Goal: Check status: Check status

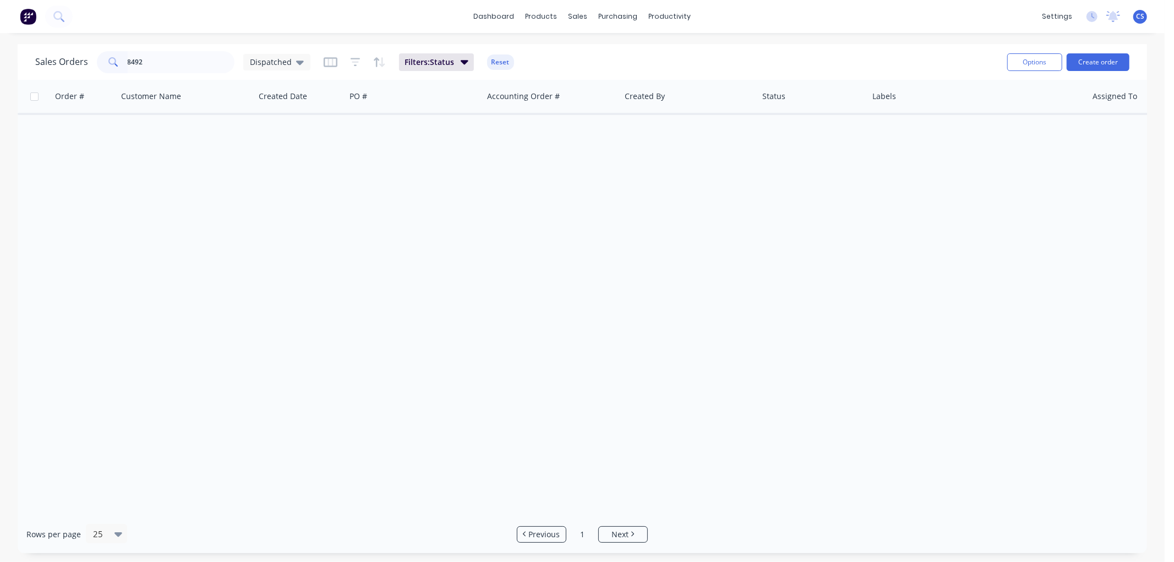
type input "84923"
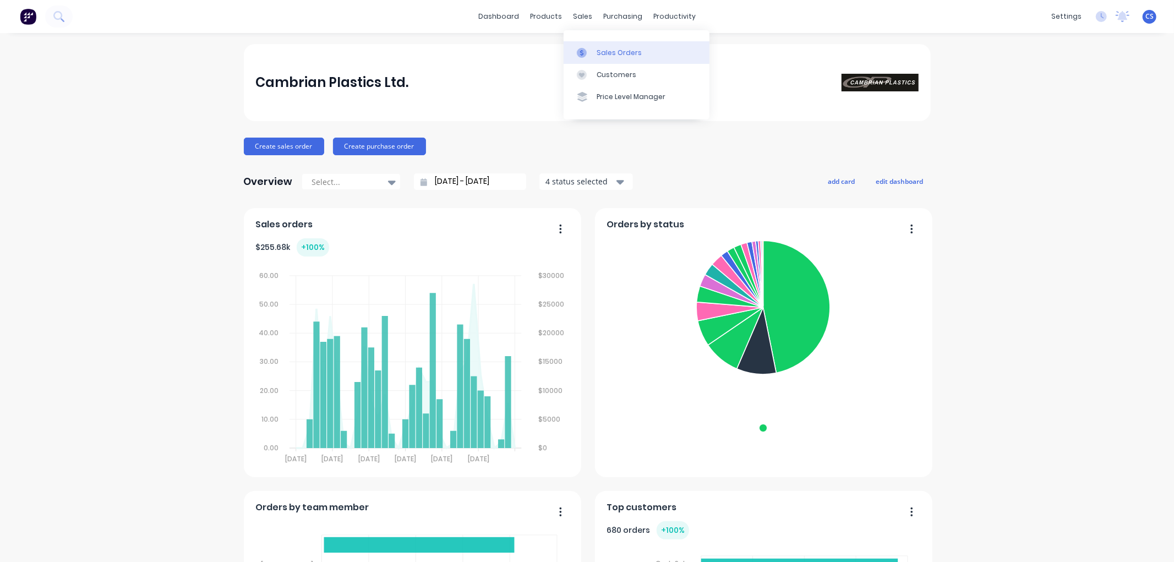
click at [600, 51] on div "Sales Orders" at bounding box center [618, 53] width 45 height 10
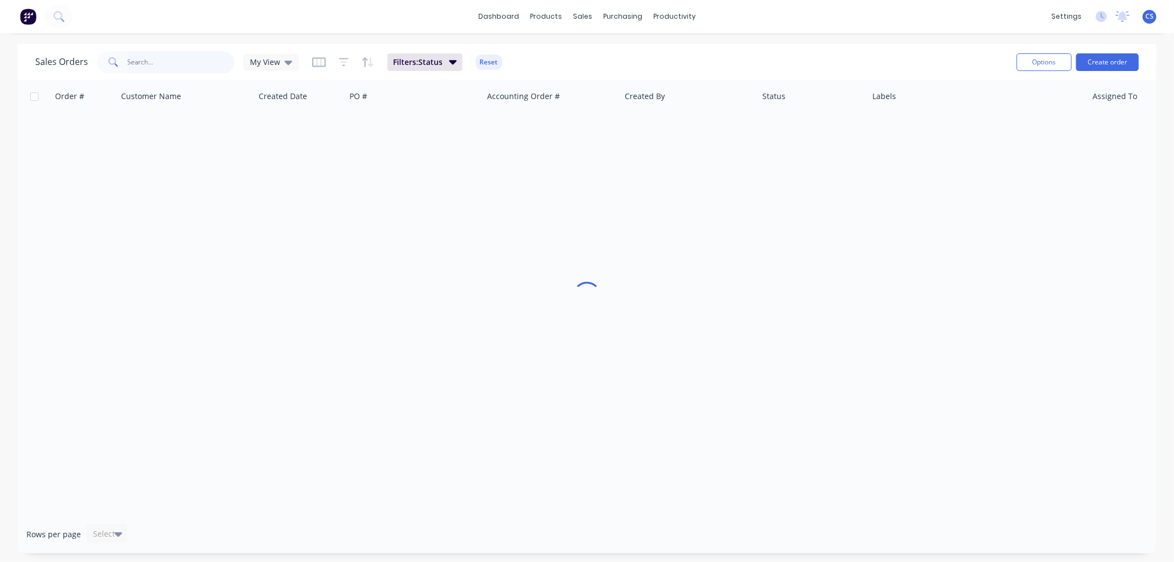
click at [179, 62] on input "text" at bounding box center [181, 62] width 107 height 22
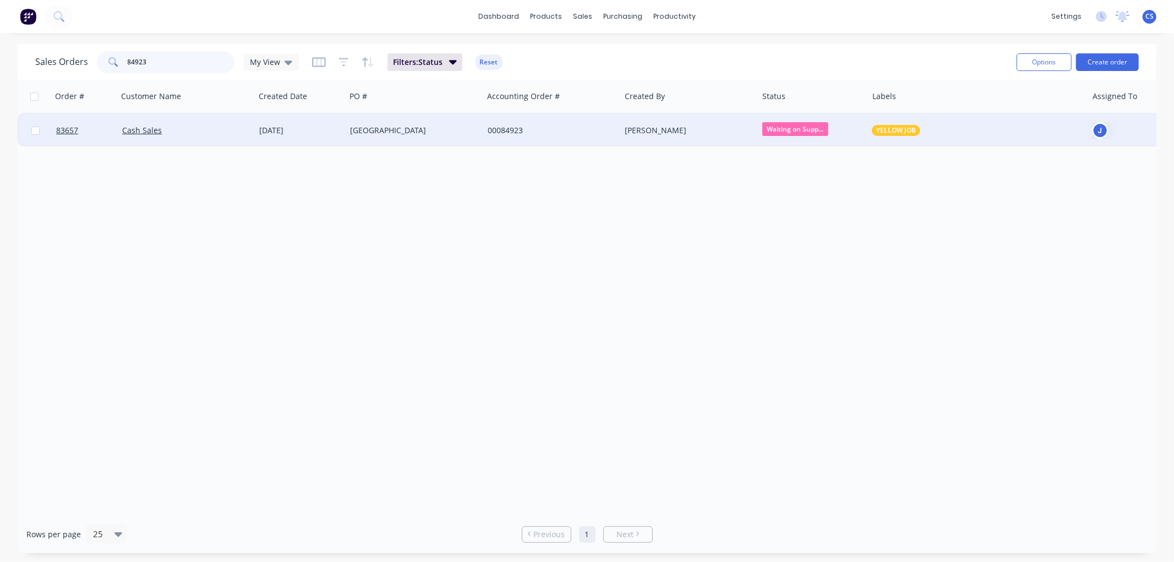
type input "84923"
click at [470, 127] on div "Lincoln Heights School" at bounding box center [411, 130] width 122 height 11
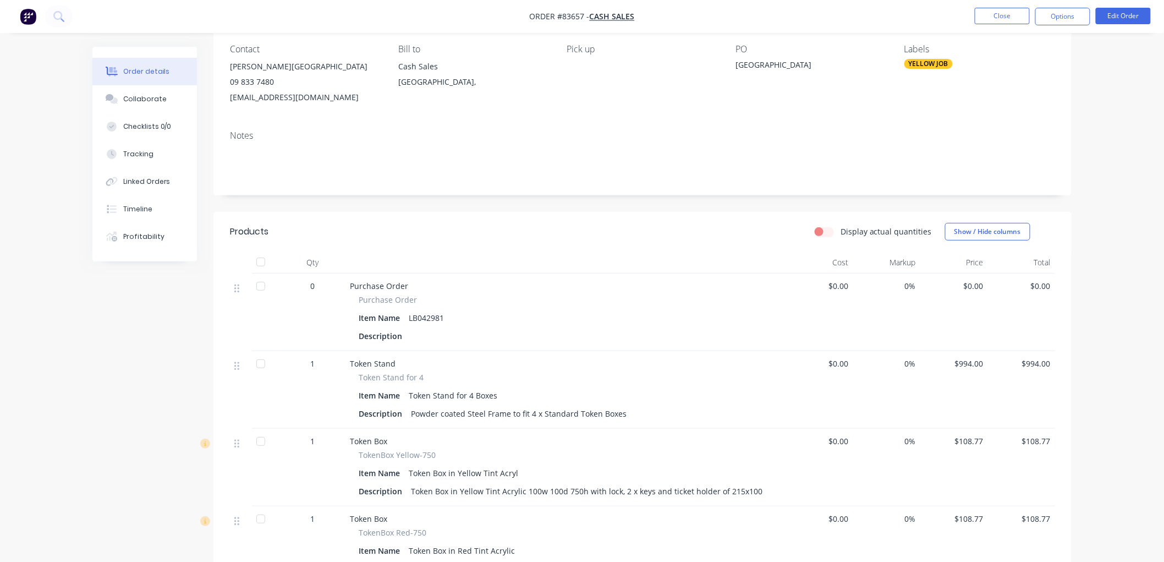
scroll to position [122, 0]
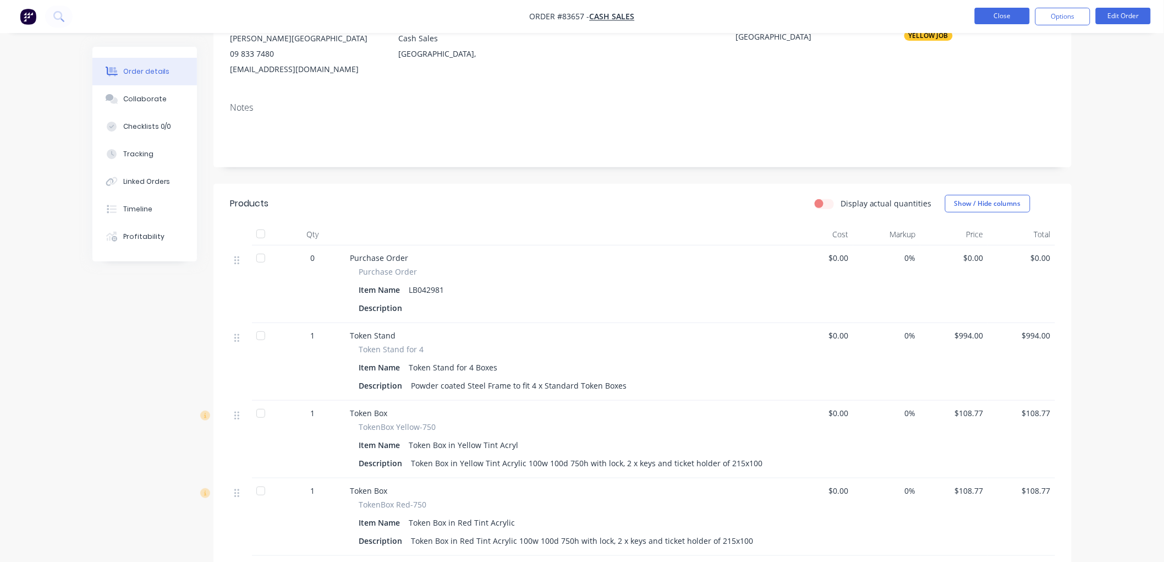
click at [1017, 19] on button "Close" at bounding box center [1002, 16] width 55 height 17
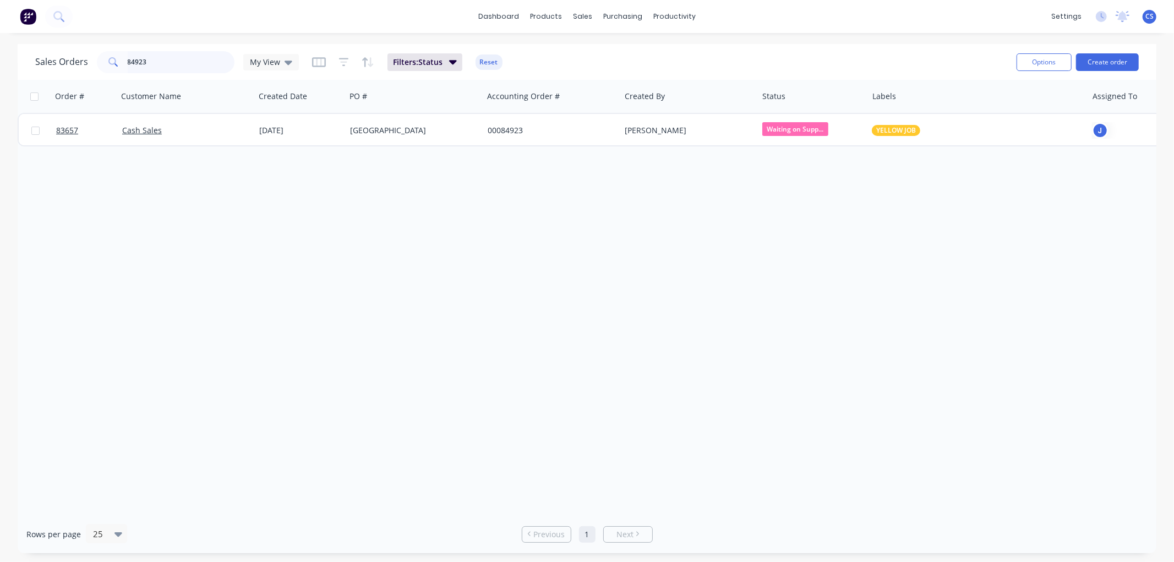
click at [172, 58] on input "84923" at bounding box center [181, 62] width 107 height 22
click at [171, 58] on input "84923" at bounding box center [181, 62] width 107 height 22
paste input "5527"
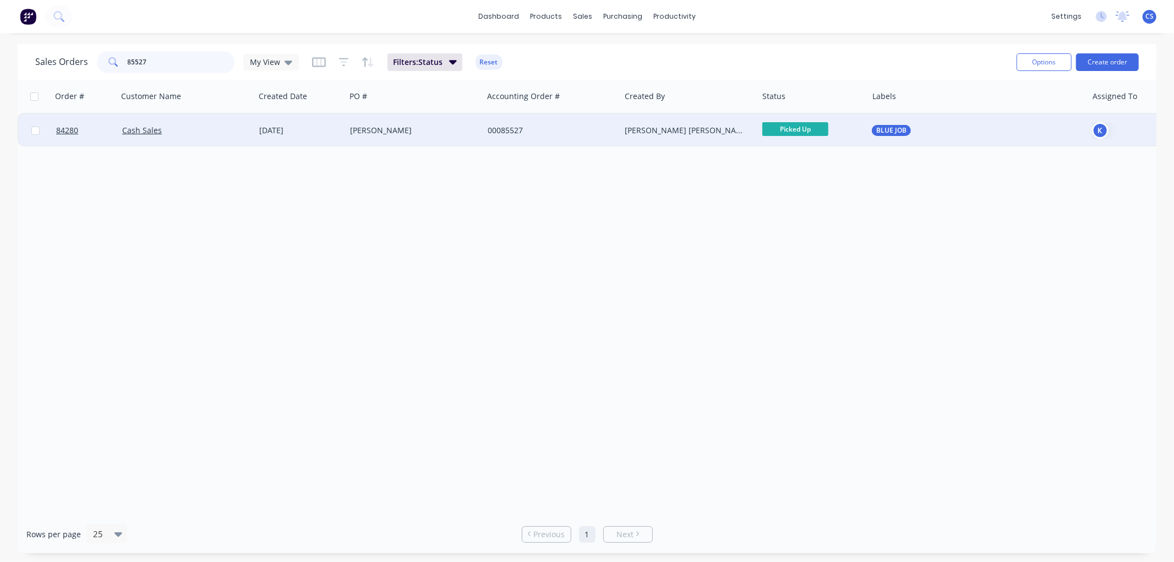
type input "85527"
click at [419, 135] on div "Campbell" at bounding box center [411, 130] width 122 height 11
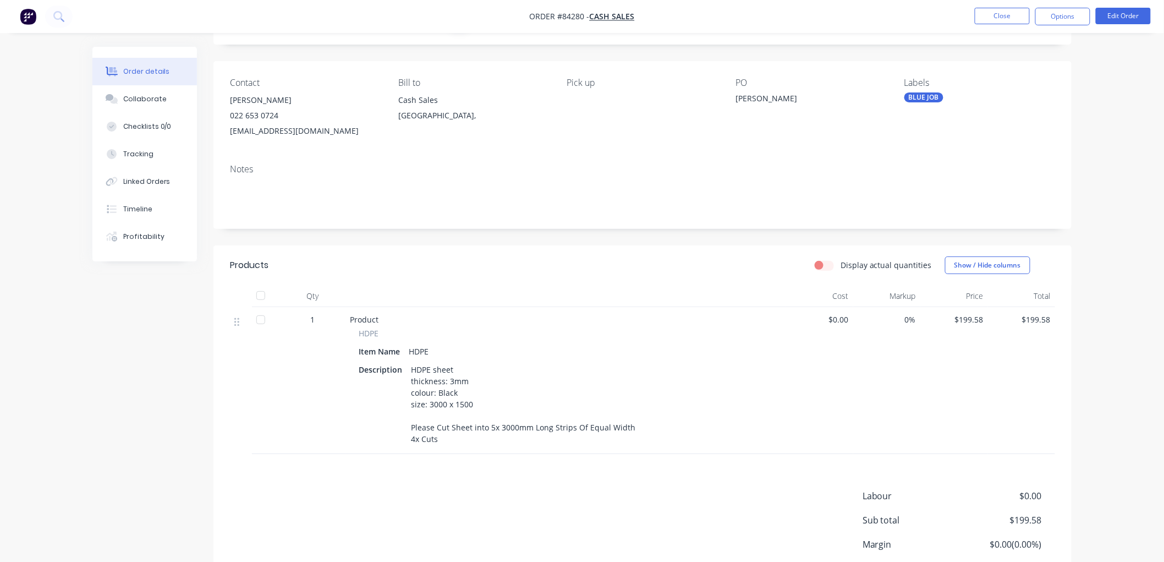
scroll to position [61, 0]
drag, startPoint x: 958, startPoint y: 317, endPoint x: 1004, endPoint y: 317, distance: 45.7
click at [1004, 317] on div "1 Product HDPE Item Name HDPE Description HDPE sheet thickness: 3mm colour: Bla…" at bounding box center [642, 379] width 825 height 147
click at [1008, 20] on button "Close" at bounding box center [1002, 16] width 55 height 17
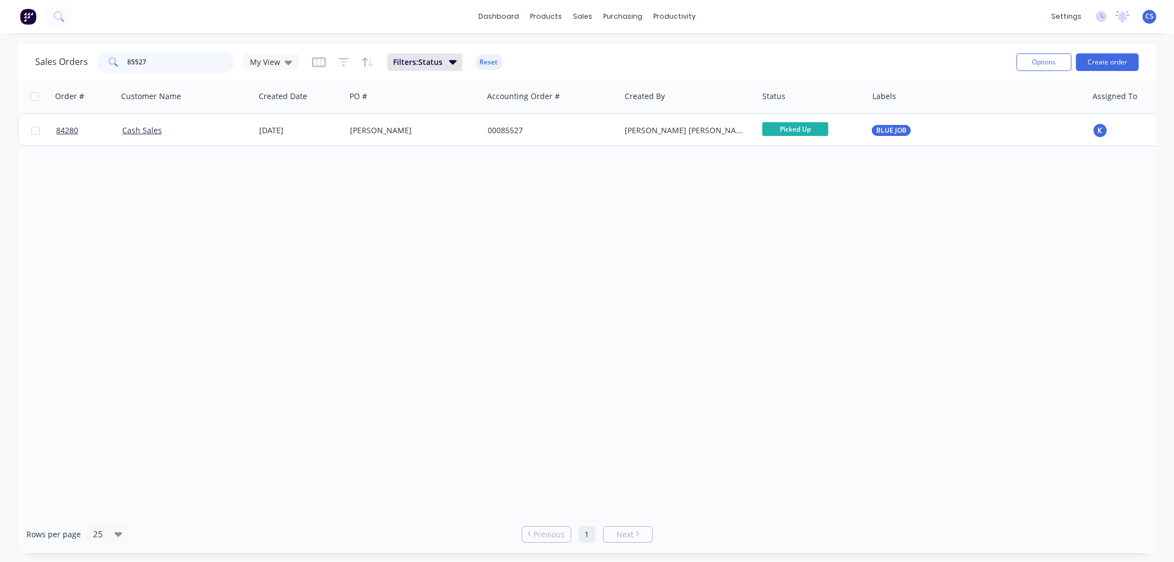
click at [141, 62] on input "85527" at bounding box center [181, 62] width 107 height 22
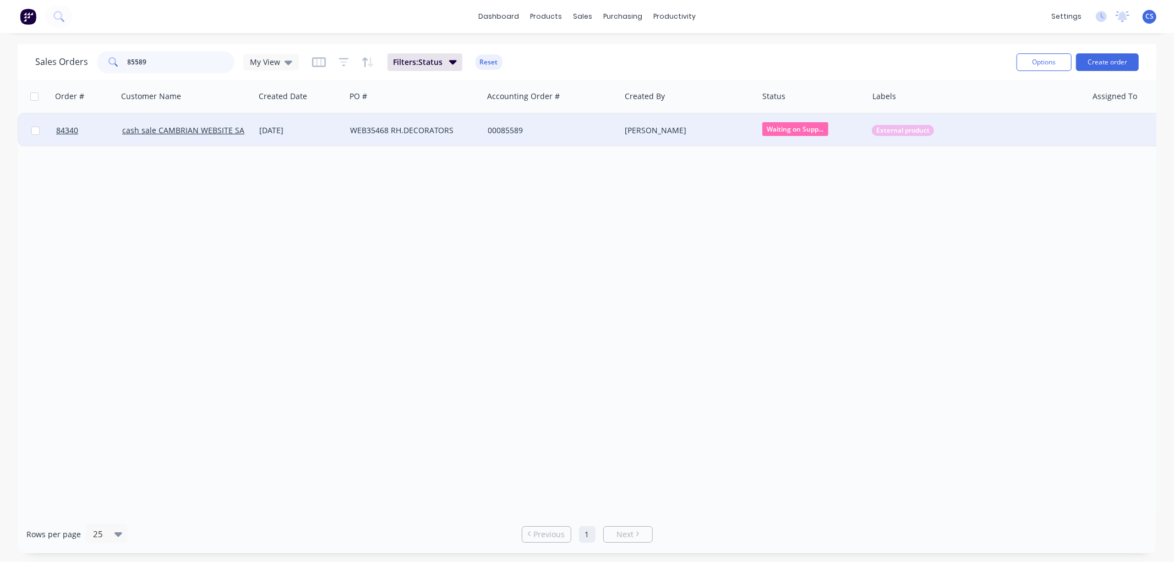
type input "85589"
click at [435, 136] on div "WEB35468 RH.DECORATORS" at bounding box center [415, 130] width 138 height 33
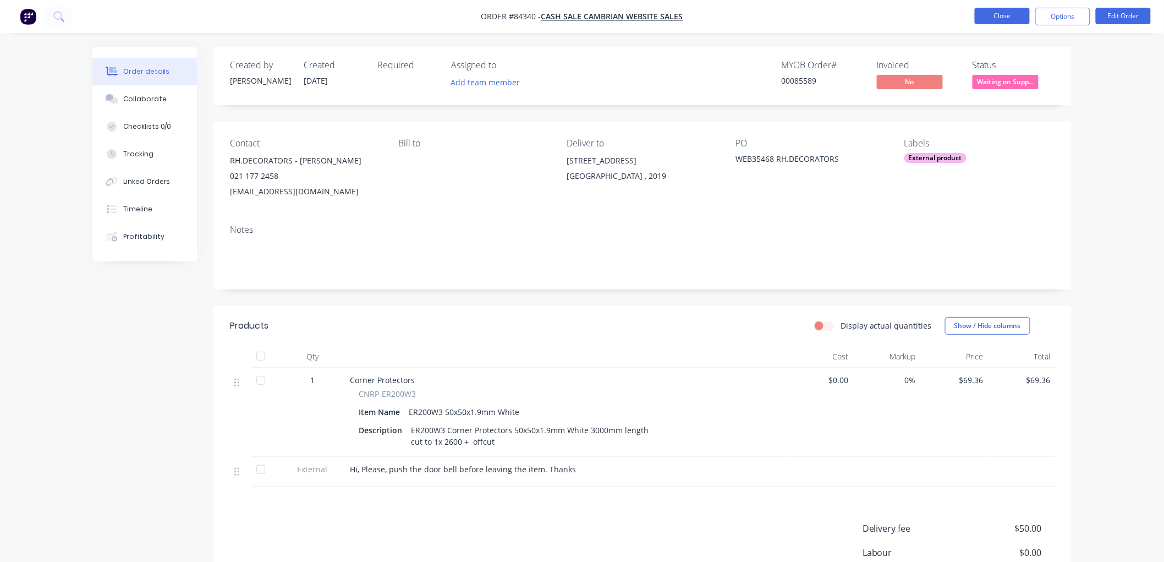
click at [1008, 12] on button "Close" at bounding box center [1002, 16] width 55 height 17
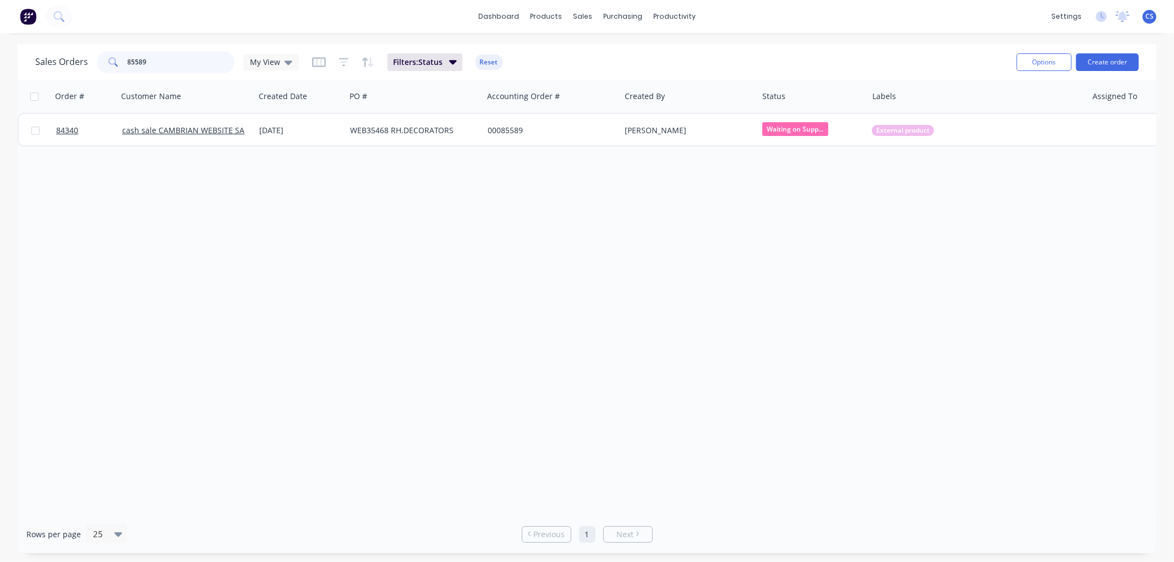
click at [151, 57] on input "85589" at bounding box center [181, 62] width 107 height 22
click at [155, 59] on input "85589" at bounding box center [181, 62] width 107 height 22
click at [150, 61] on input "85577" at bounding box center [181, 62] width 107 height 22
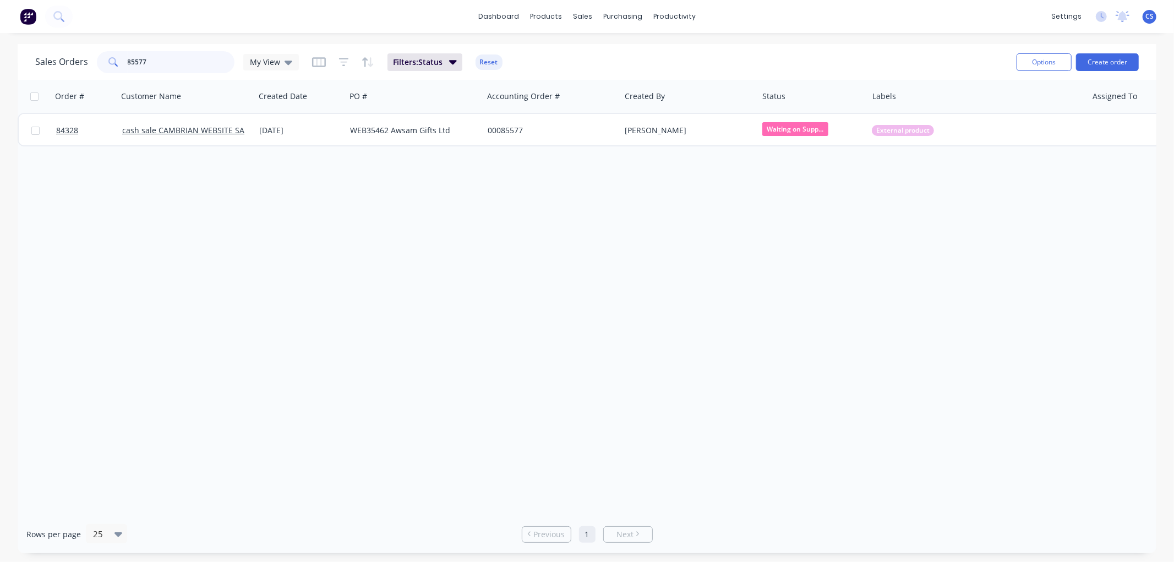
drag, startPoint x: 145, startPoint y: 61, endPoint x: 130, endPoint y: 72, distance: 18.5
click at [80, 63] on div "Sales Orders 85577 My View" at bounding box center [167, 62] width 264 height 22
paste input "313"
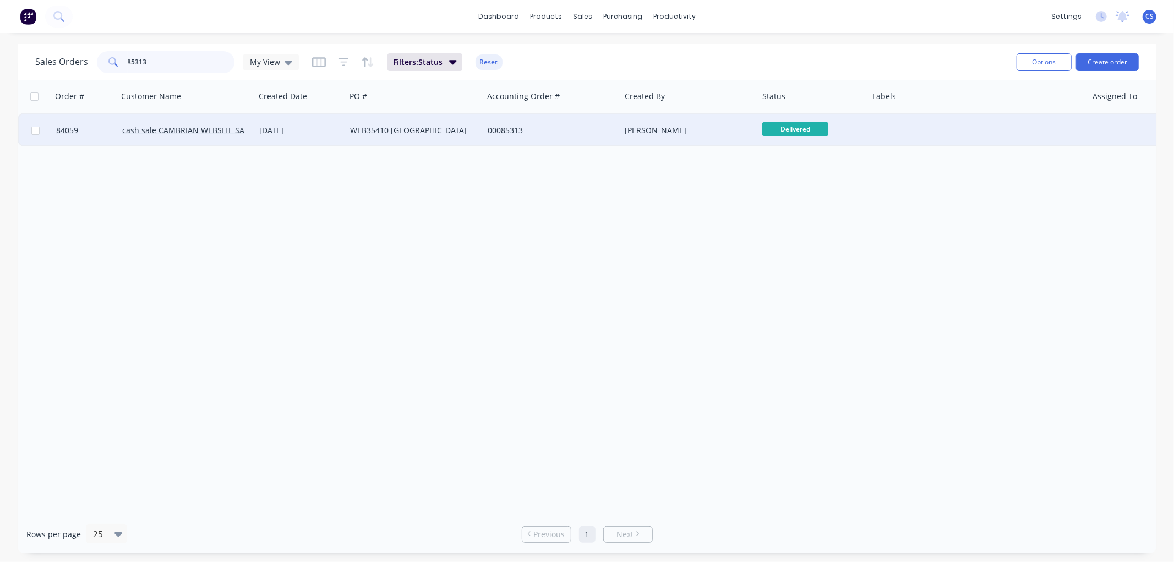
type input "85313"
click at [397, 131] on div "WEB35410 Arohanui School" at bounding box center [411, 130] width 122 height 11
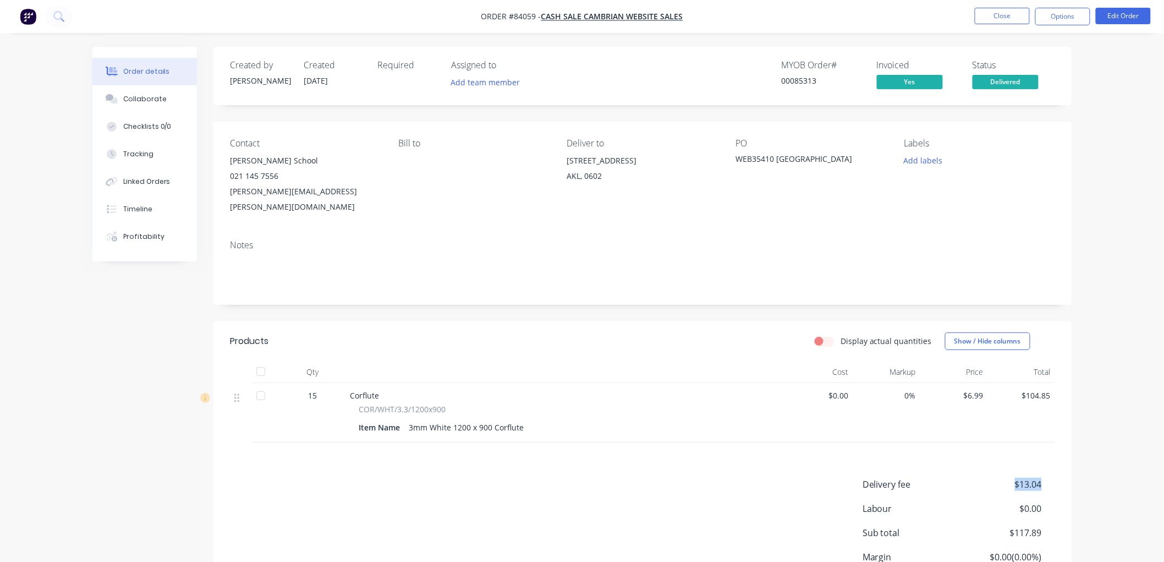
drag, startPoint x: 1016, startPoint y: 469, endPoint x: 1048, endPoint y: 465, distance: 32.1
click at [1048, 478] on div "Delivery fee $13.04" at bounding box center [959, 484] width 193 height 13
click at [1023, 478] on span "$13.04" at bounding box center [1001, 484] width 81 height 13
drag, startPoint x: 741, startPoint y: 157, endPoint x: 771, endPoint y: 157, distance: 30.3
click at [771, 157] on div "WEB35410 Arohanui School" at bounding box center [805, 160] width 138 height 15
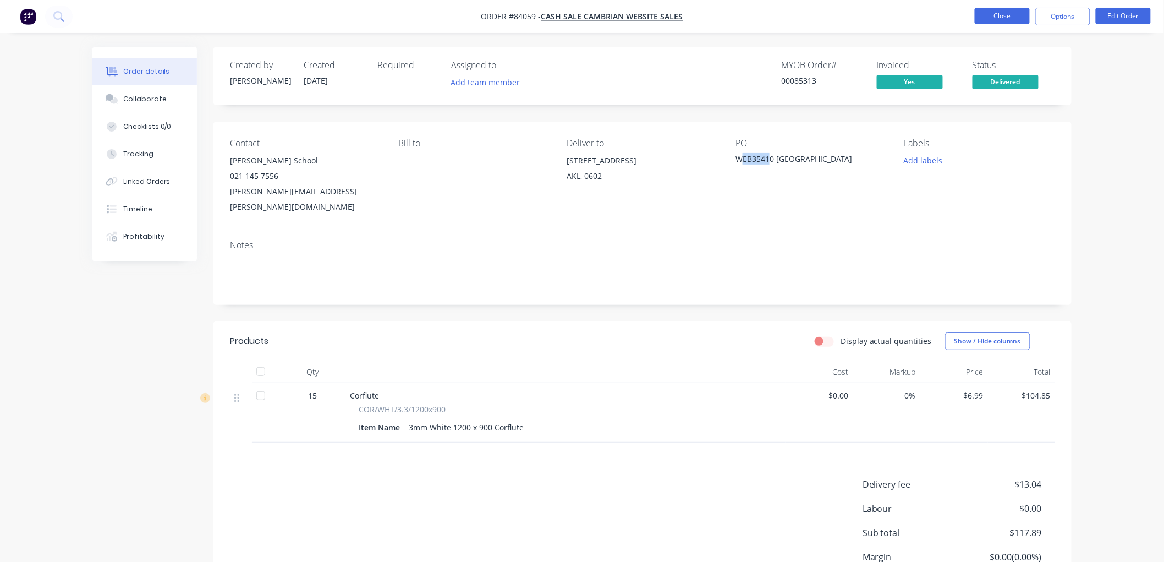
click at [1017, 19] on button "Close" at bounding box center [1002, 16] width 55 height 17
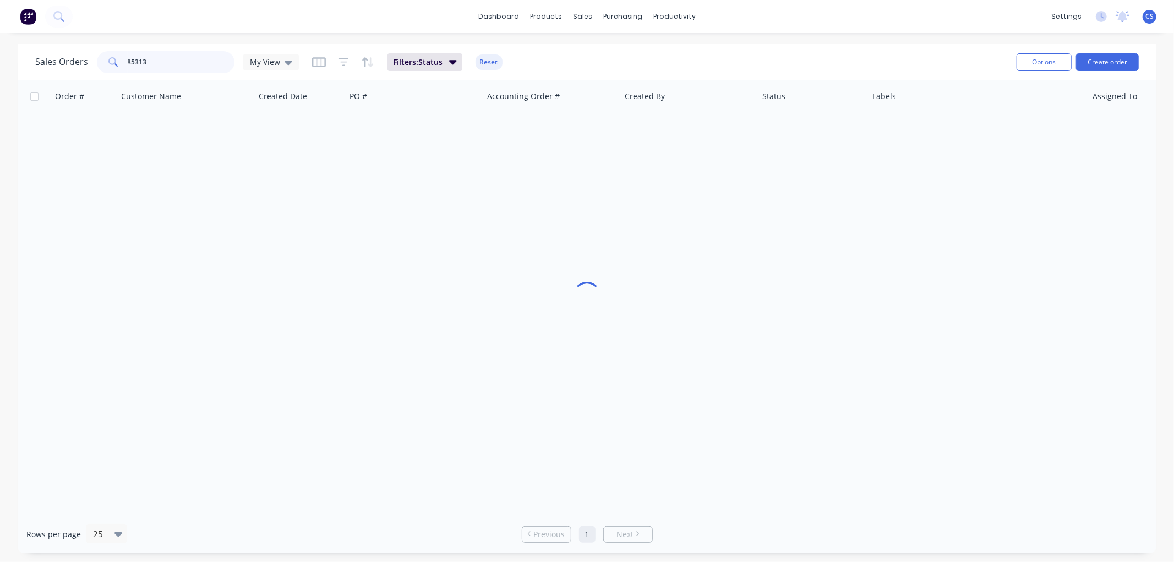
click at [179, 61] on input "85313" at bounding box center [181, 62] width 107 height 22
type input "85401"
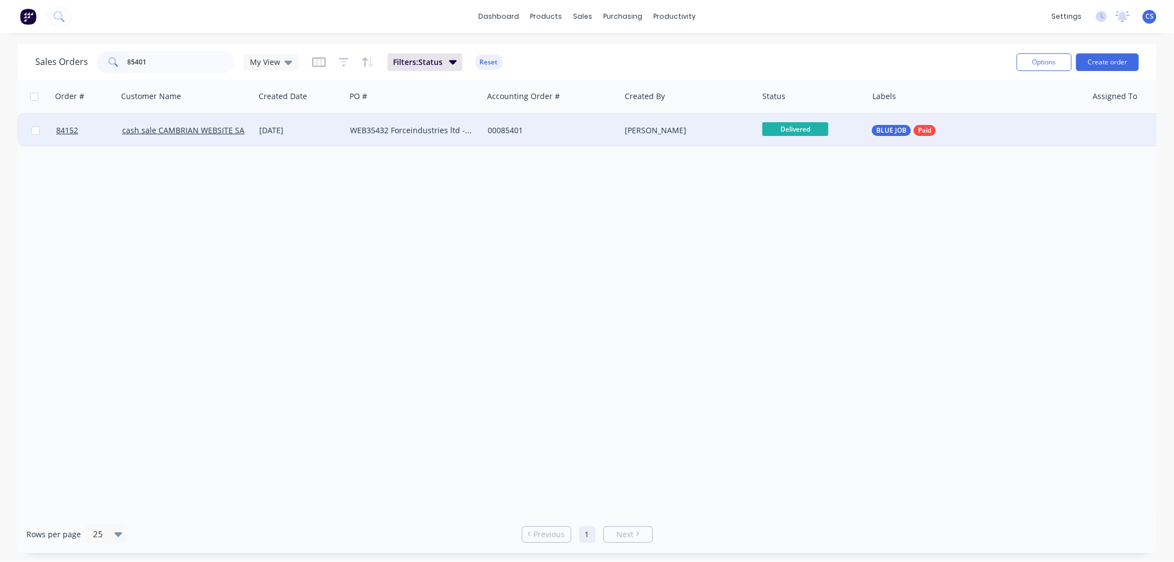
click at [434, 130] on div "WEB35432 Forceindustries ltd - Hayden Spencer" at bounding box center [411, 130] width 122 height 11
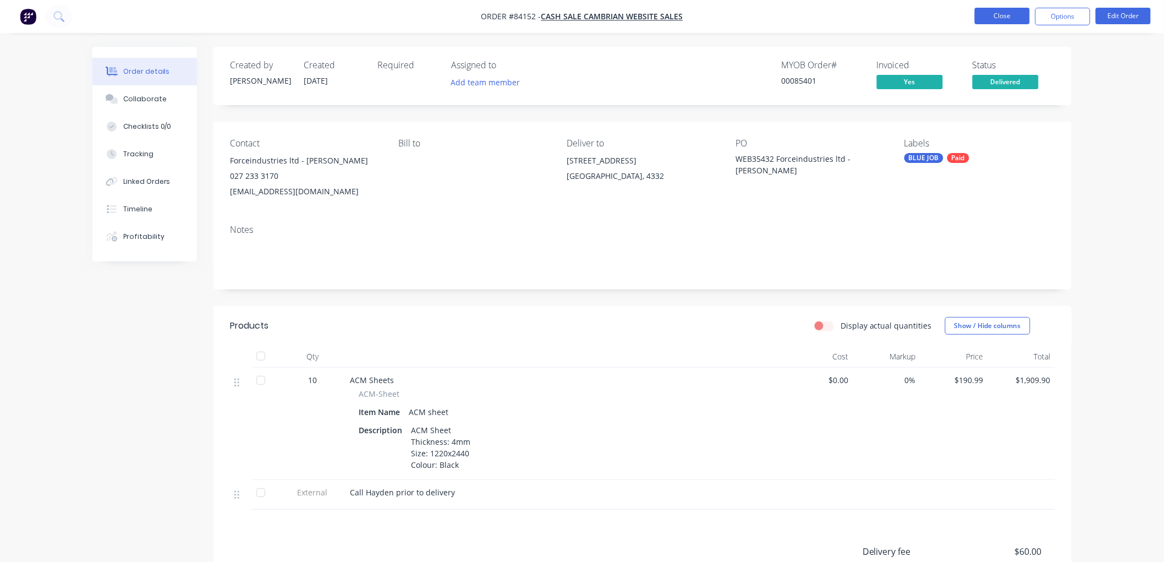
click at [1007, 20] on button "Close" at bounding box center [1002, 16] width 55 height 17
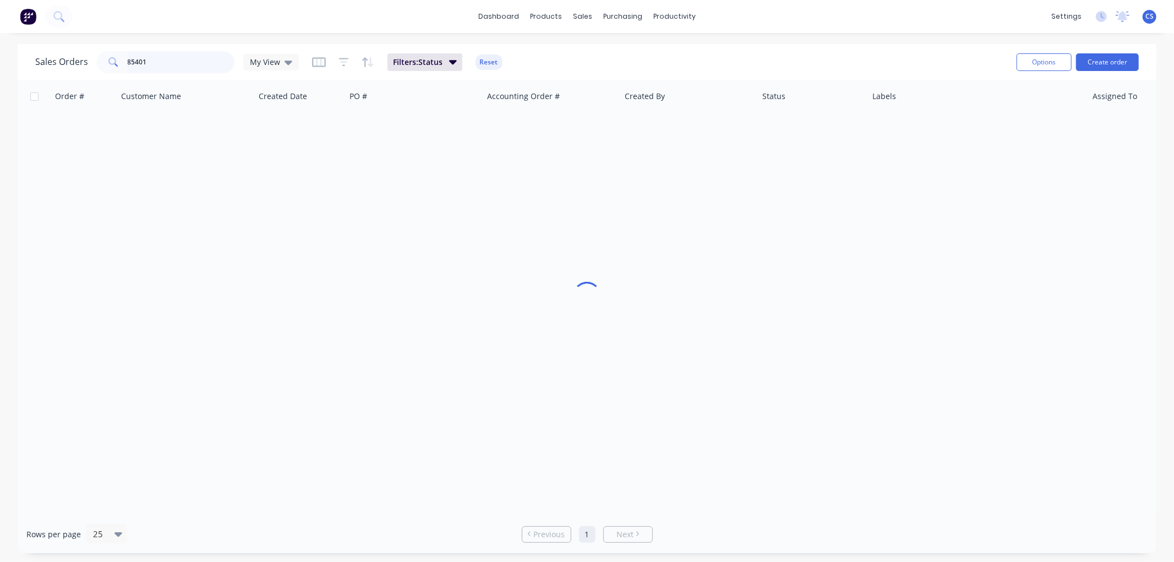
click at [169, 62] on input "85401" at bounding box center [181, 62] width 107 height 22
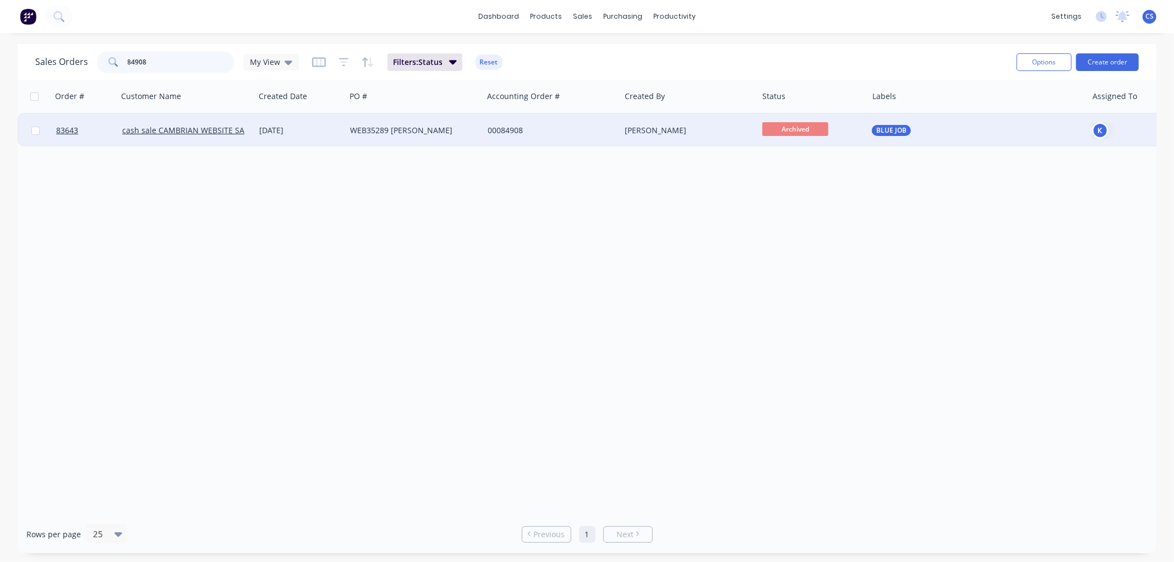
type input "84908"
click at [410, 125] on div "WEB35289 Christy Zeestraten" at bounding box center [411, 130] width 122 height 11
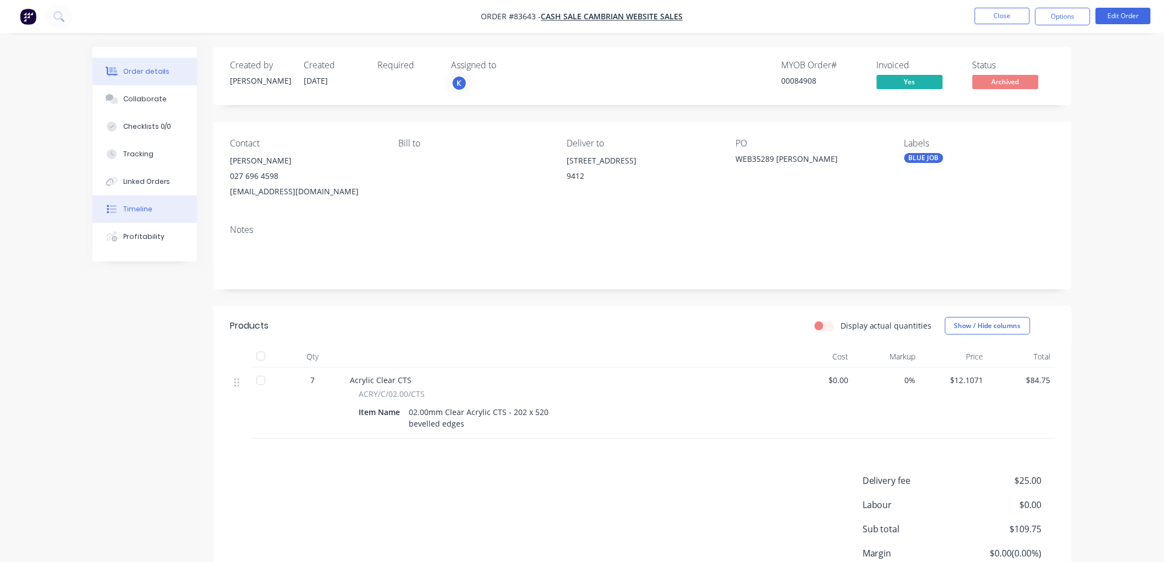
click at [141, 207] on div "Timeline" at bounding box center [137, 209] width 29 height 10
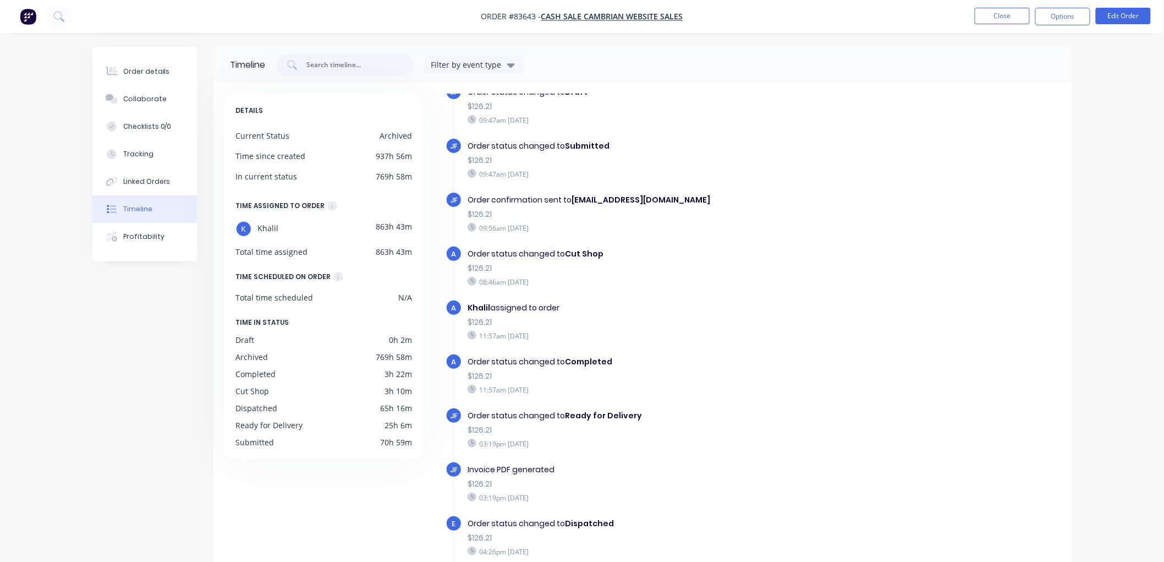
scroll to position [179, 0]
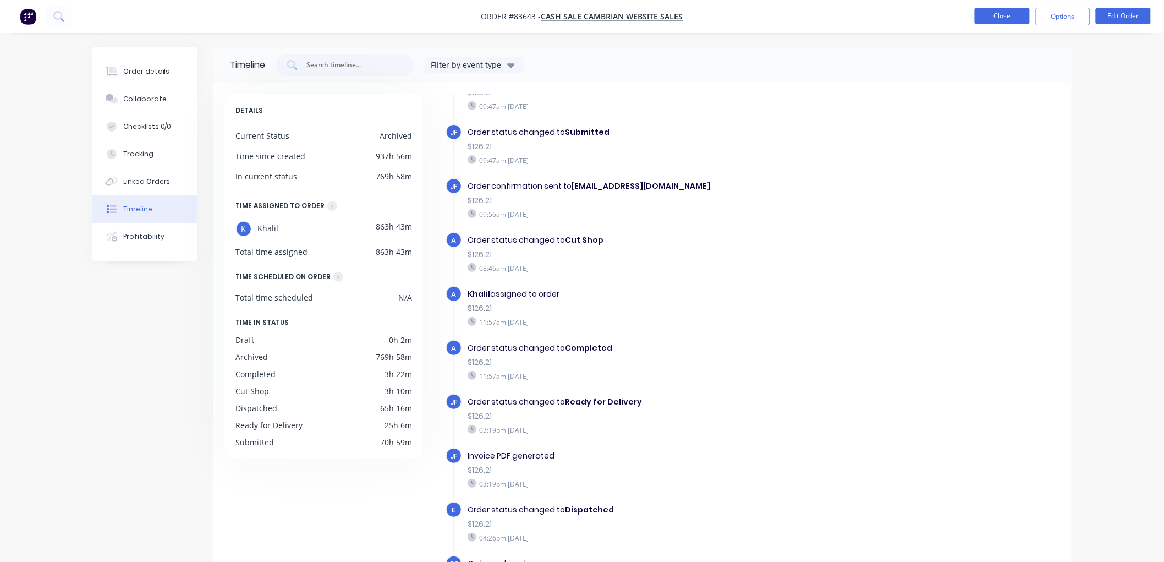
click at [990, 18] on button "Close" at bounding box center [1002, 16] width 55 height 17
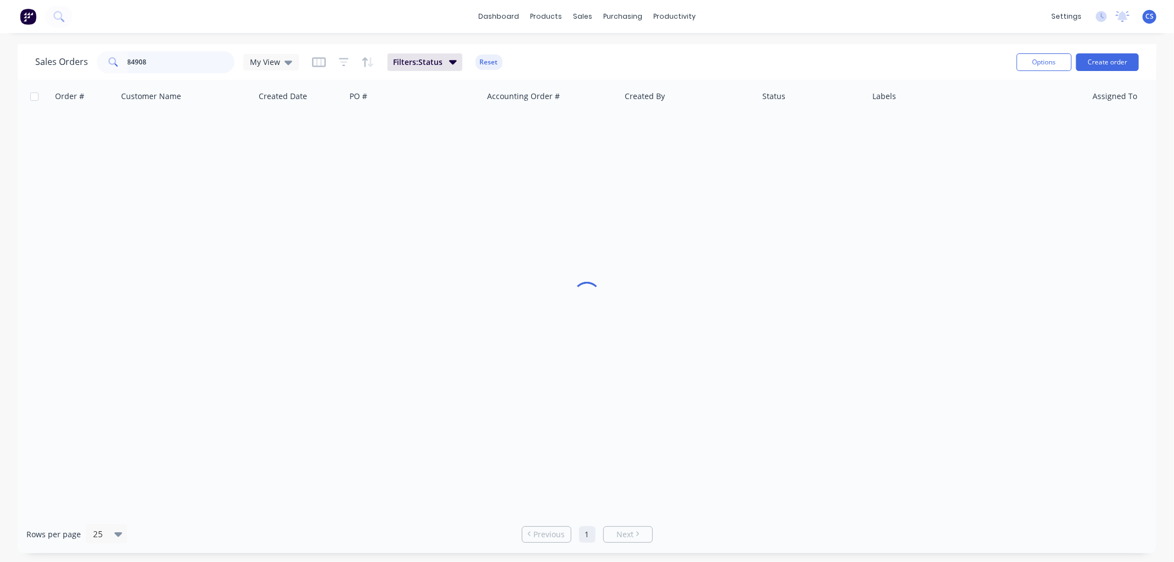
click at [164, 59] on input "84908" at bounding box center [181, 62] width 107 height 22
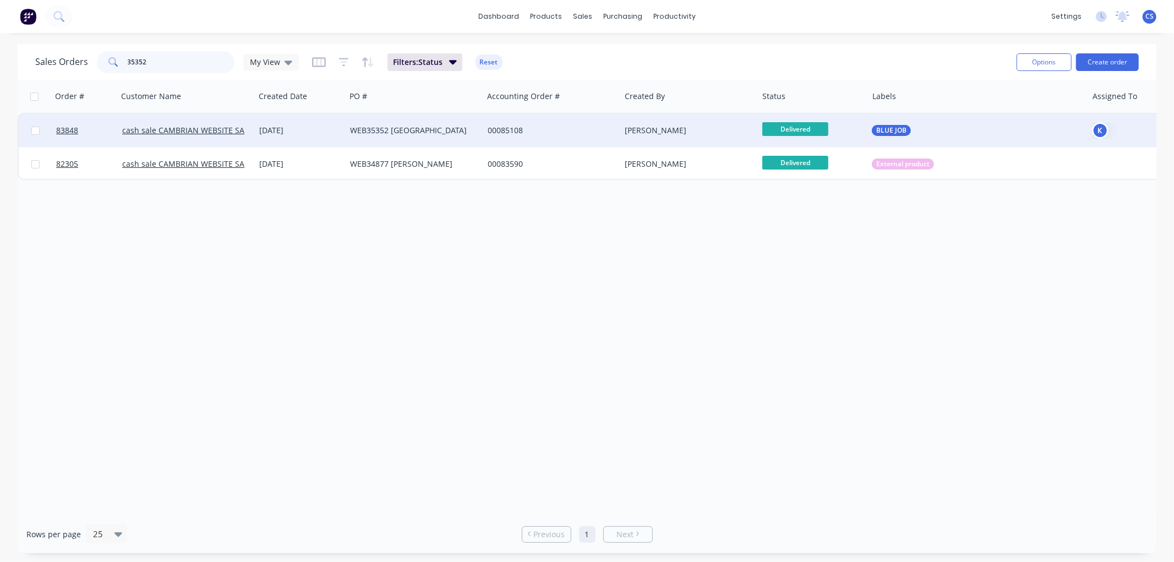
type input "35352"
click at [385, 130] on div "WEB35352 Marlborough Girls College" at bounding box center [411, 130] width 122 height 11
